Goal: Information Seeking & Learning: Find specific fact

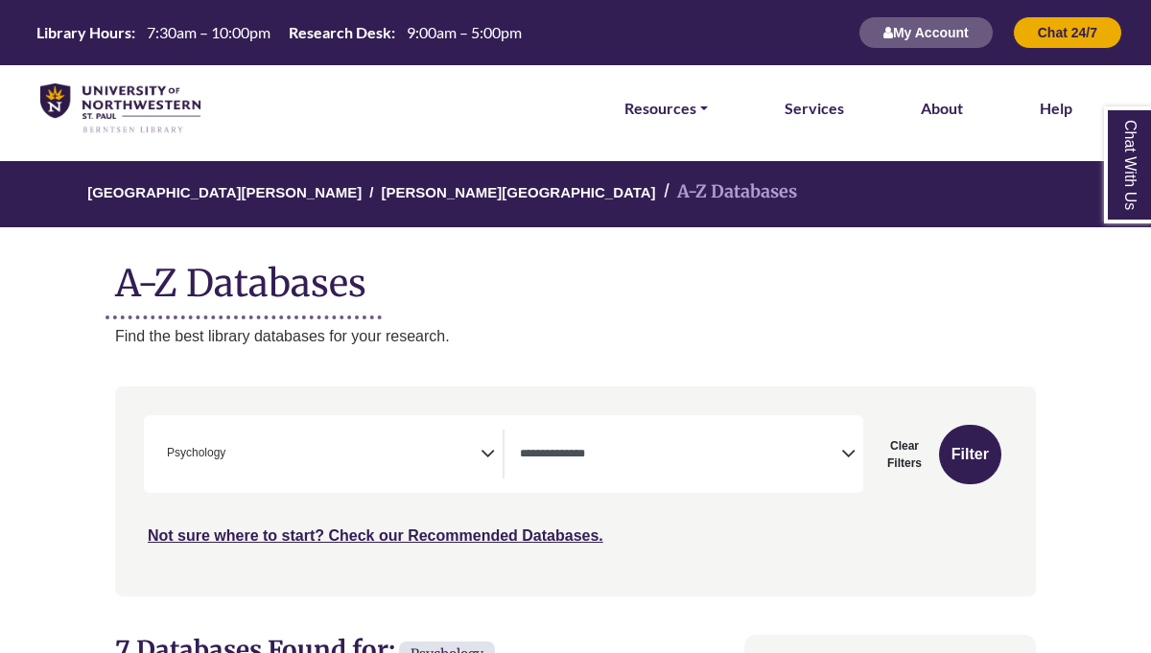
select select "Database Types Filter"
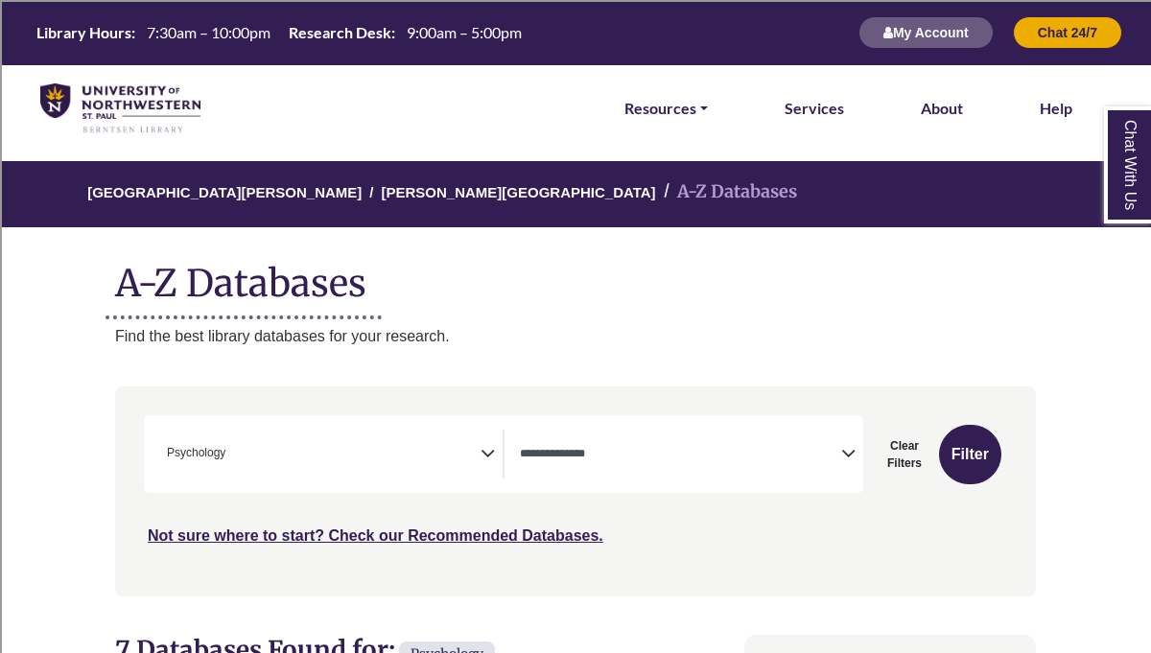
scroll to position [61, 0]
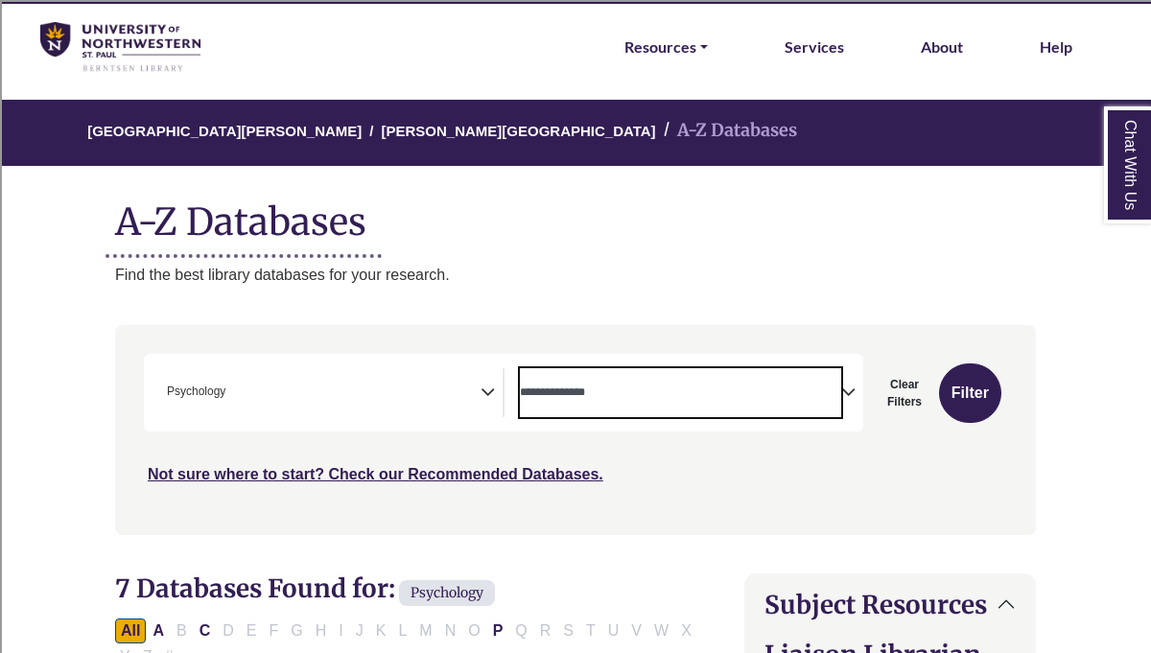
click at [559, 391] on textarea "Search" at bounding box center [680, 393] width 321 height 15
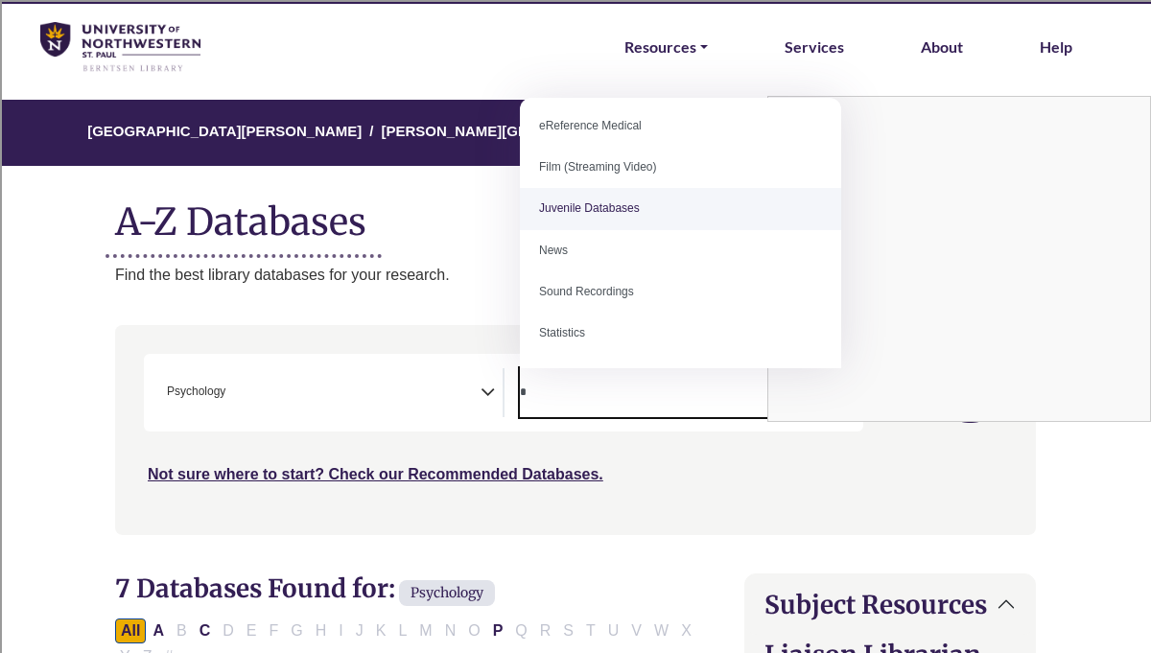
scroll to position [0, 0]
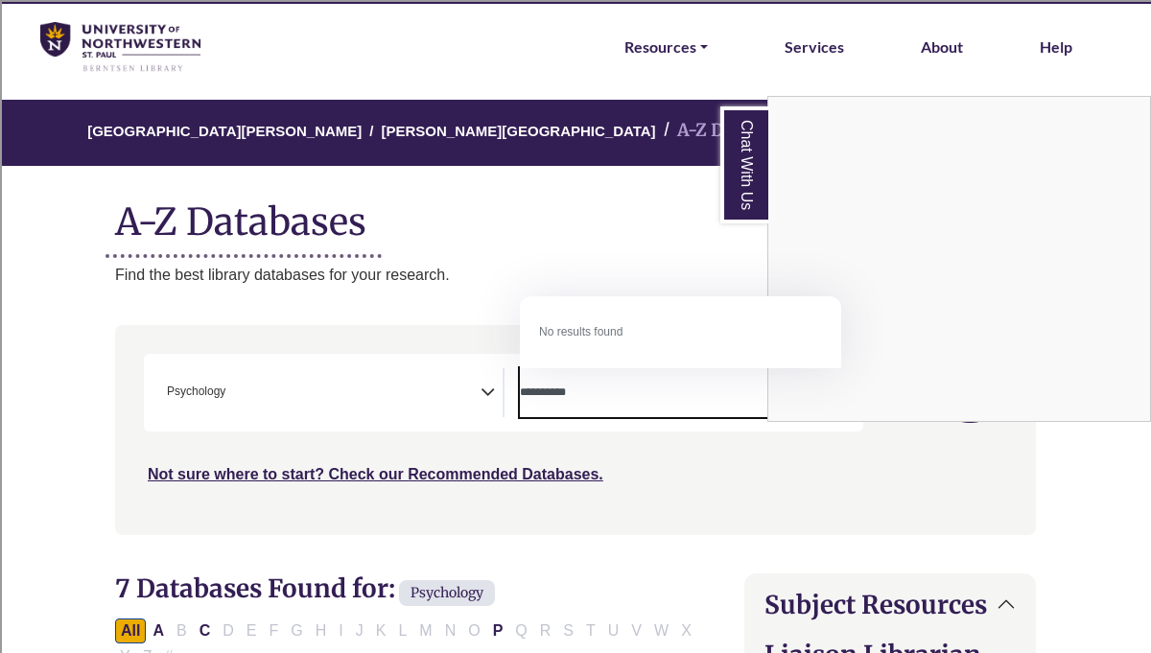
type textarea "**********"
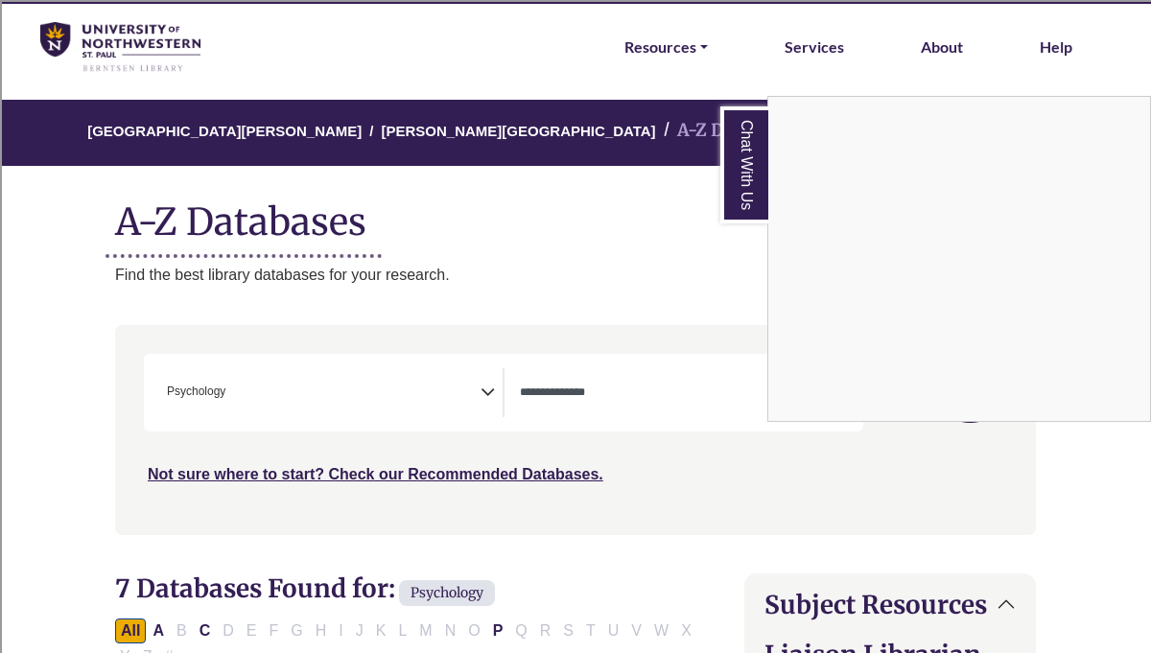
click at [649, 399] on div "Chat With Us" at bounding box center [575, 326] width 1151 height 653
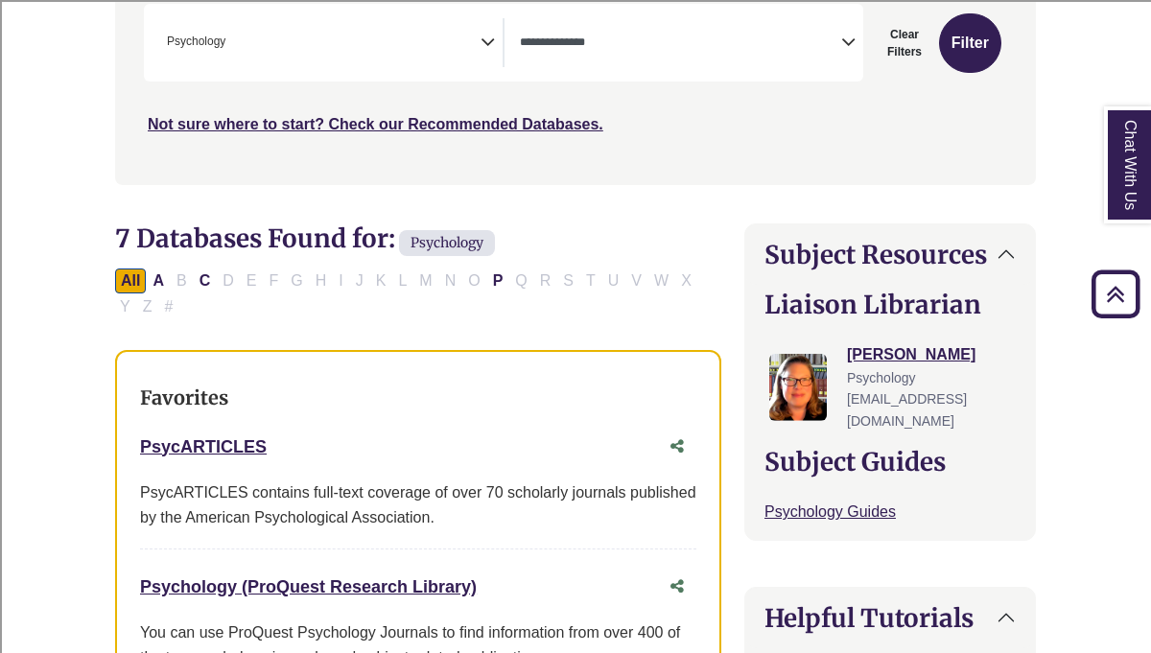
scroll to position [348, 0]
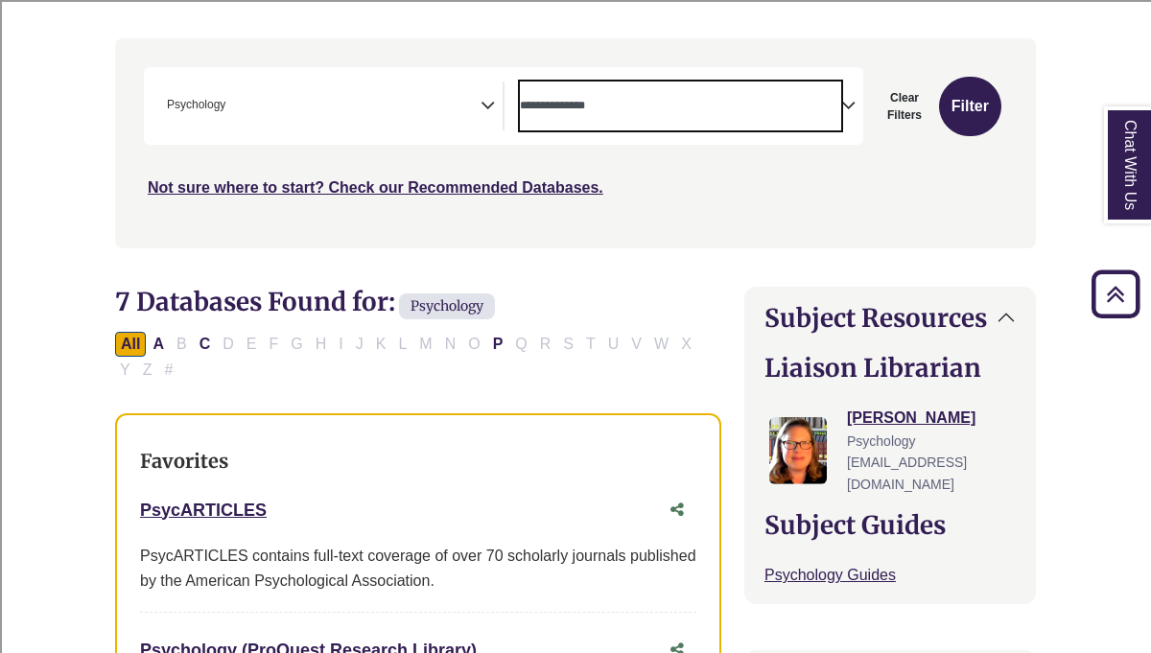
click at [620, 101] on textarea "Search" at bounding box center [680, 107] width 321 height 15
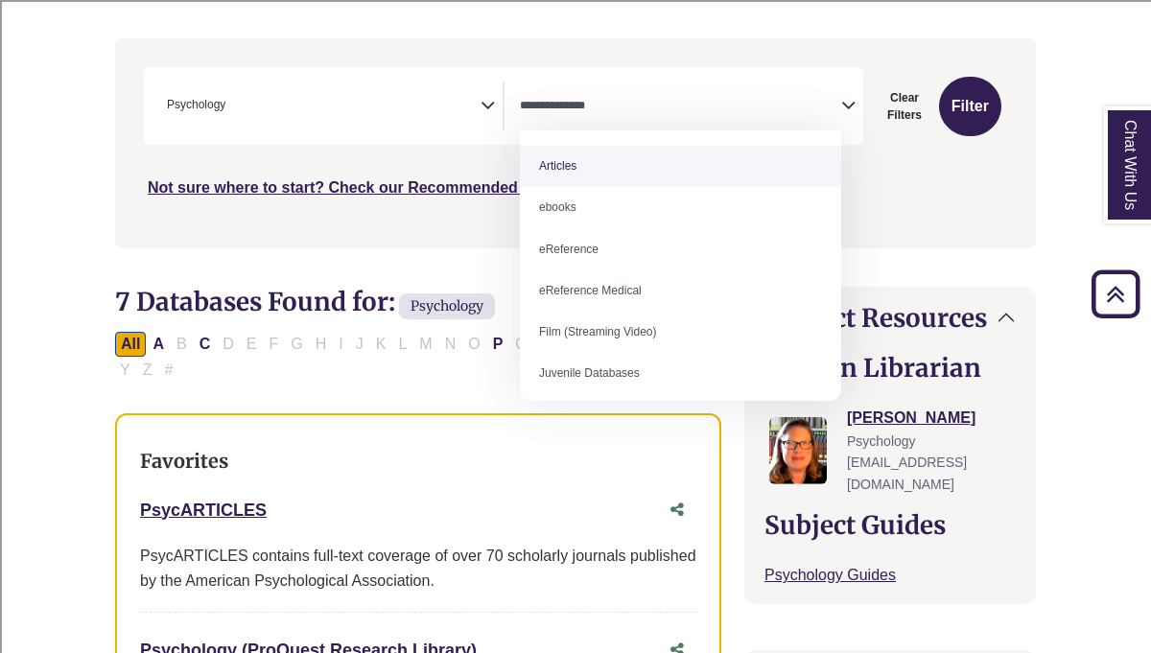
select select "*****"
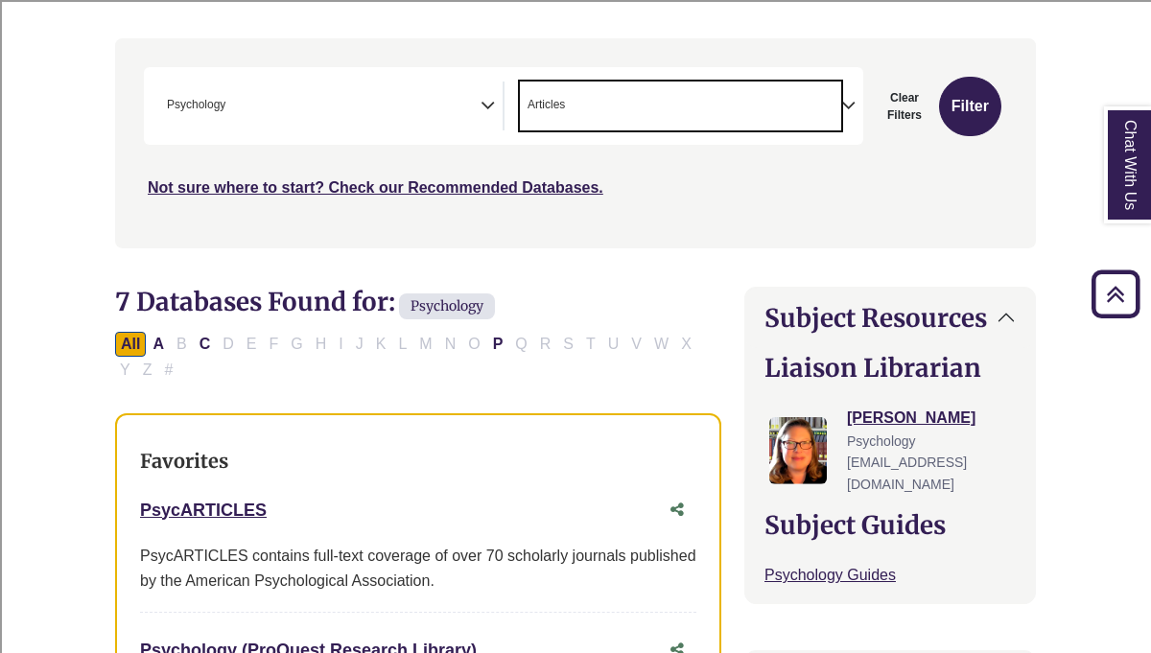
click at [576, 107] on textarea "Search" at bounding box center [573, 107] width 9 height 15
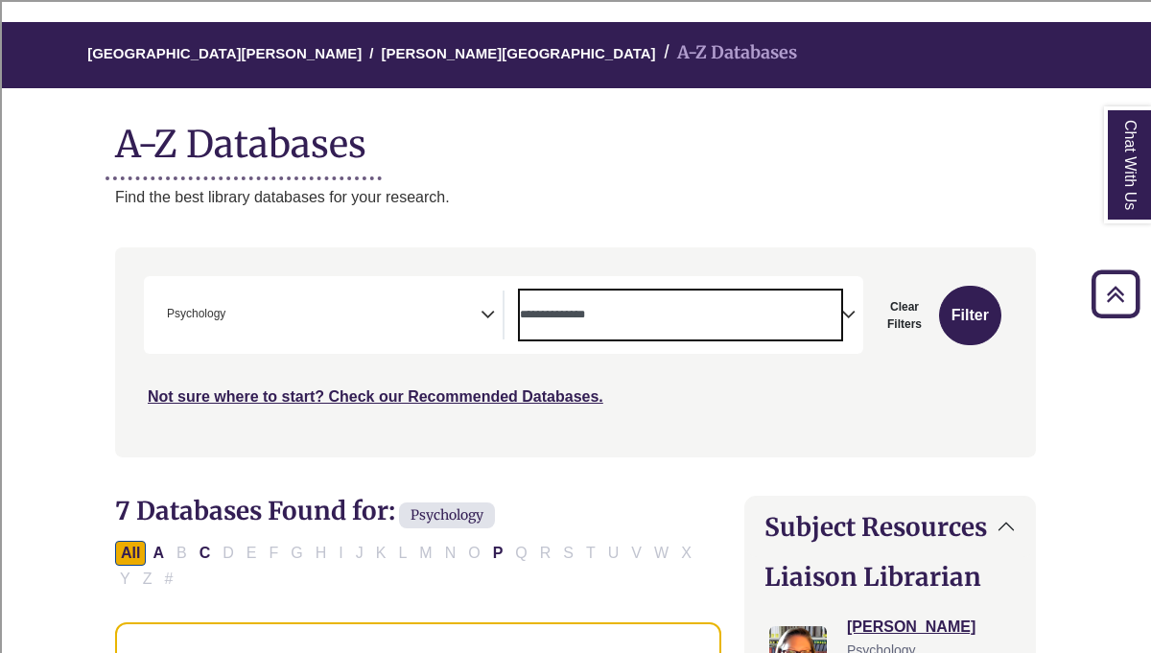
scroll to position [128, 0]
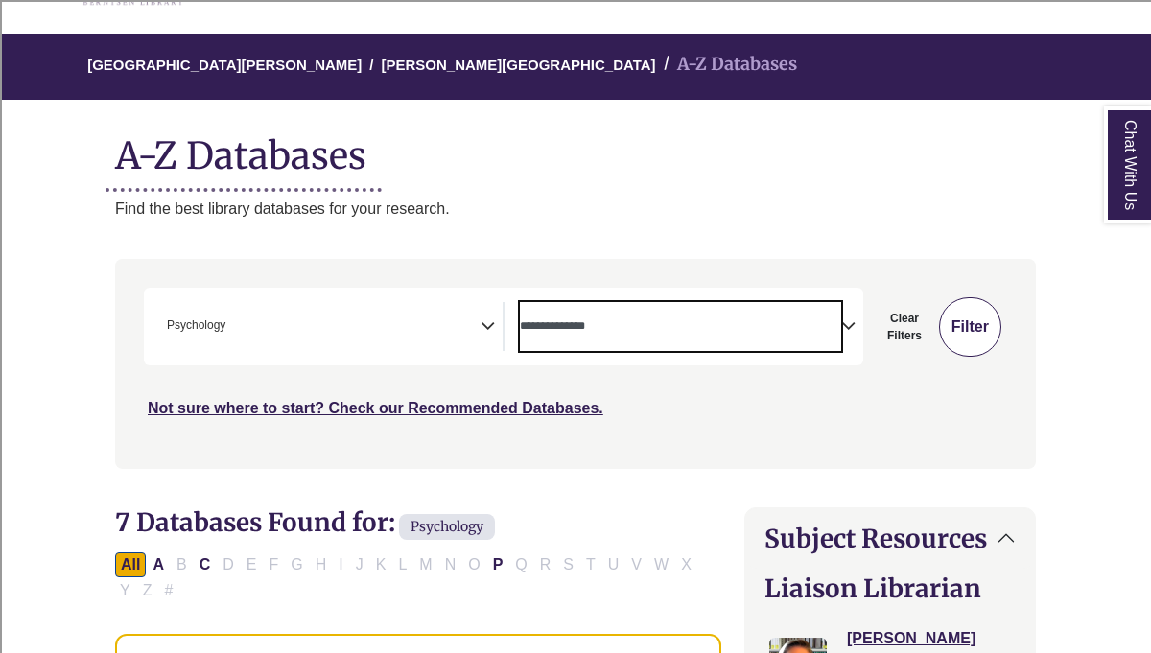
click at [949, 325] on button "Filter" at bounding box center [970, 326] width 62 height 59
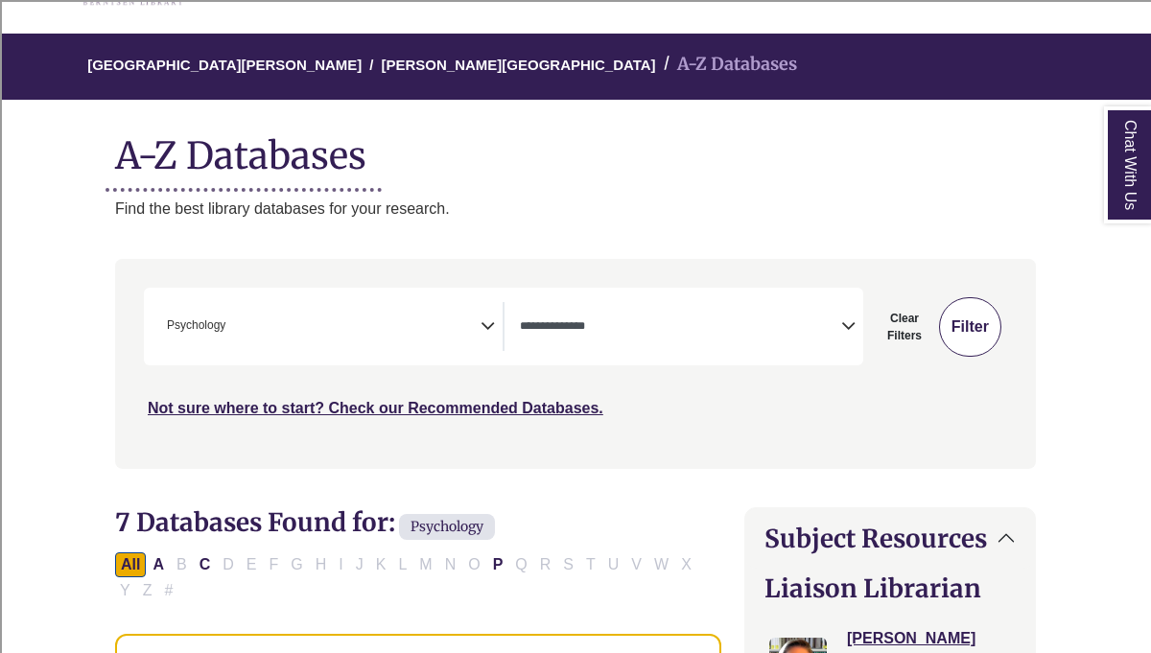
select select "Database Types Filter"
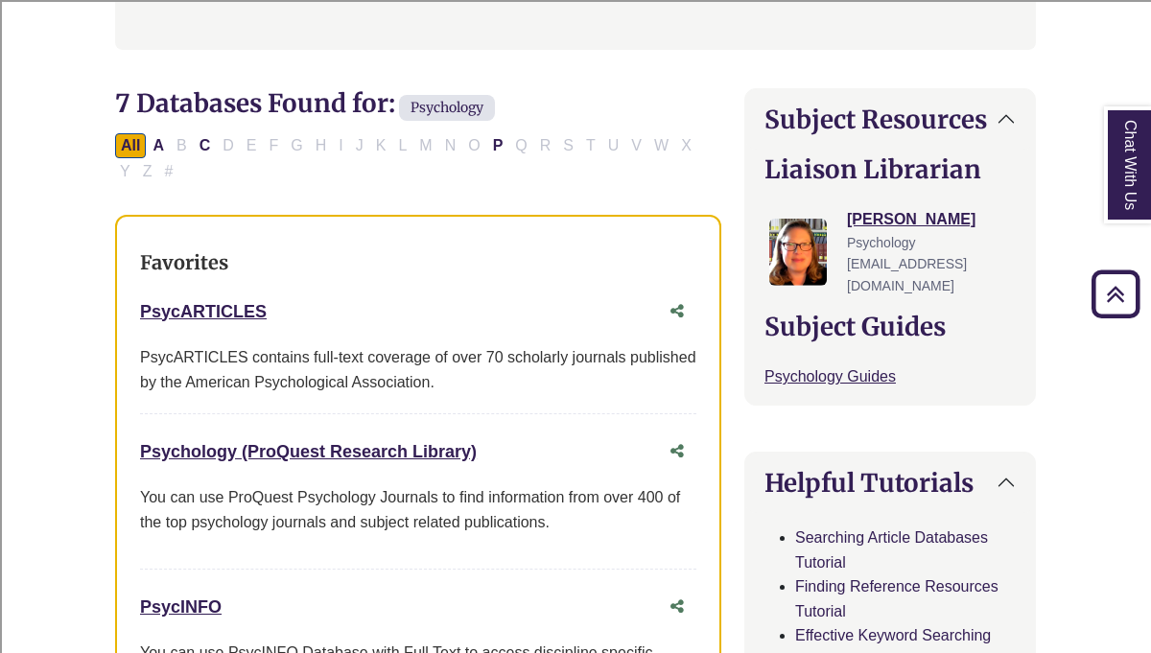
scroll to position [558, 0]
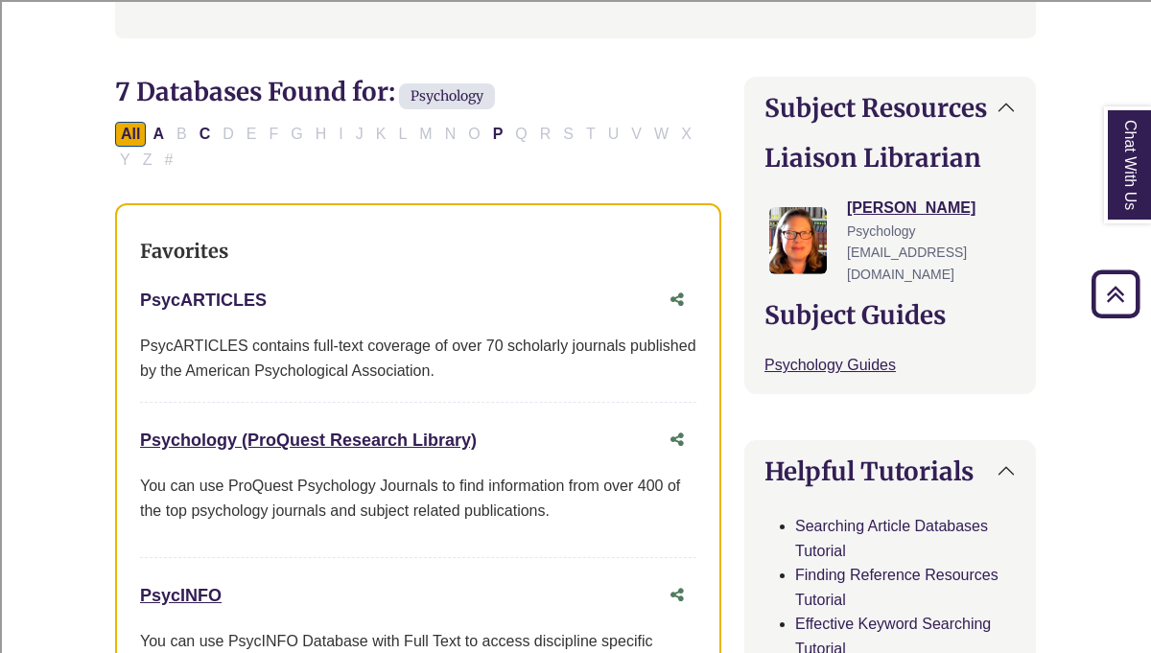
click at [234, 300] on link "PsycARTICLES This link opens in a new window" at bounding box center [203, 300] width 127 height 19
